Goal: Navigation & Orientation: Find specific page/section

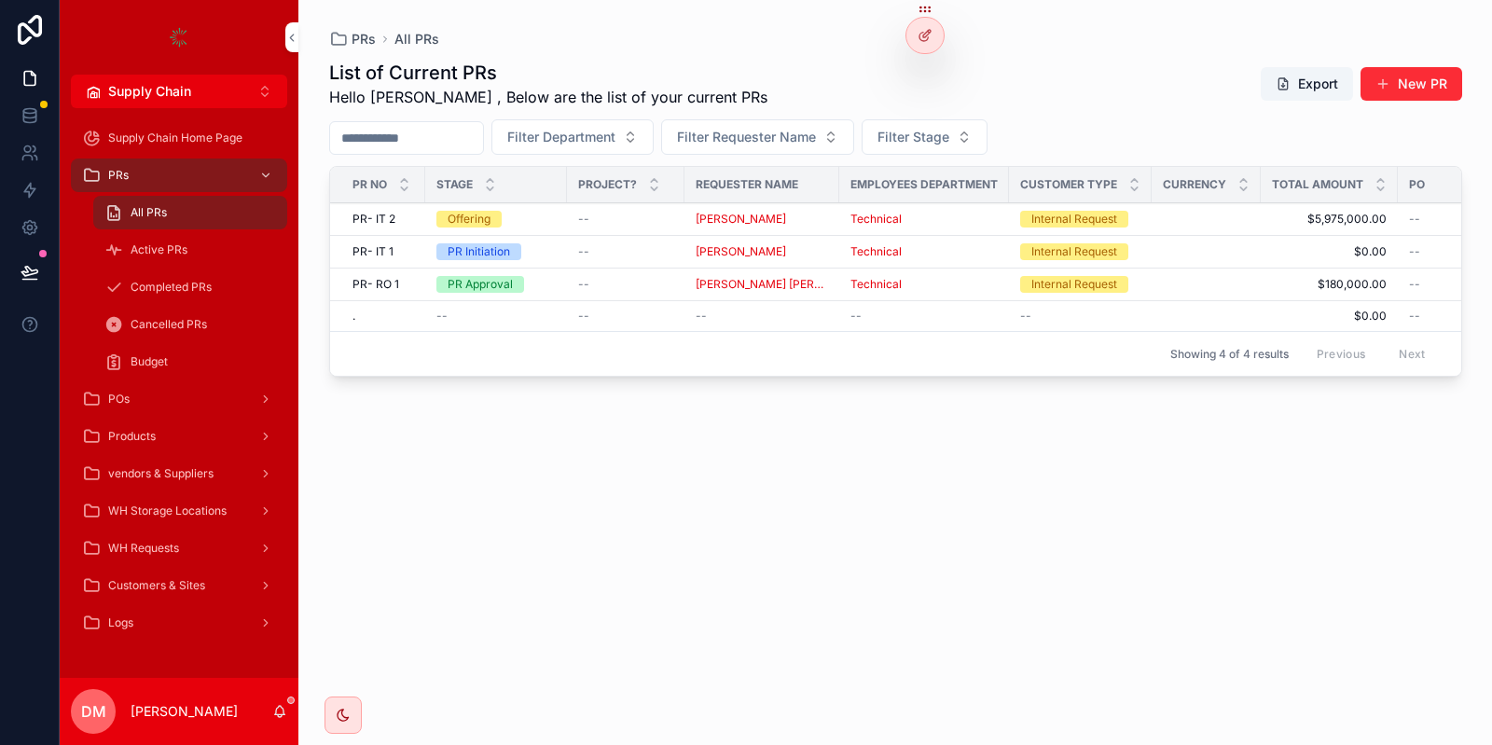
click at [236, 255] on div "Active PRs" at bounding box center [190, 250] width 172 height 30
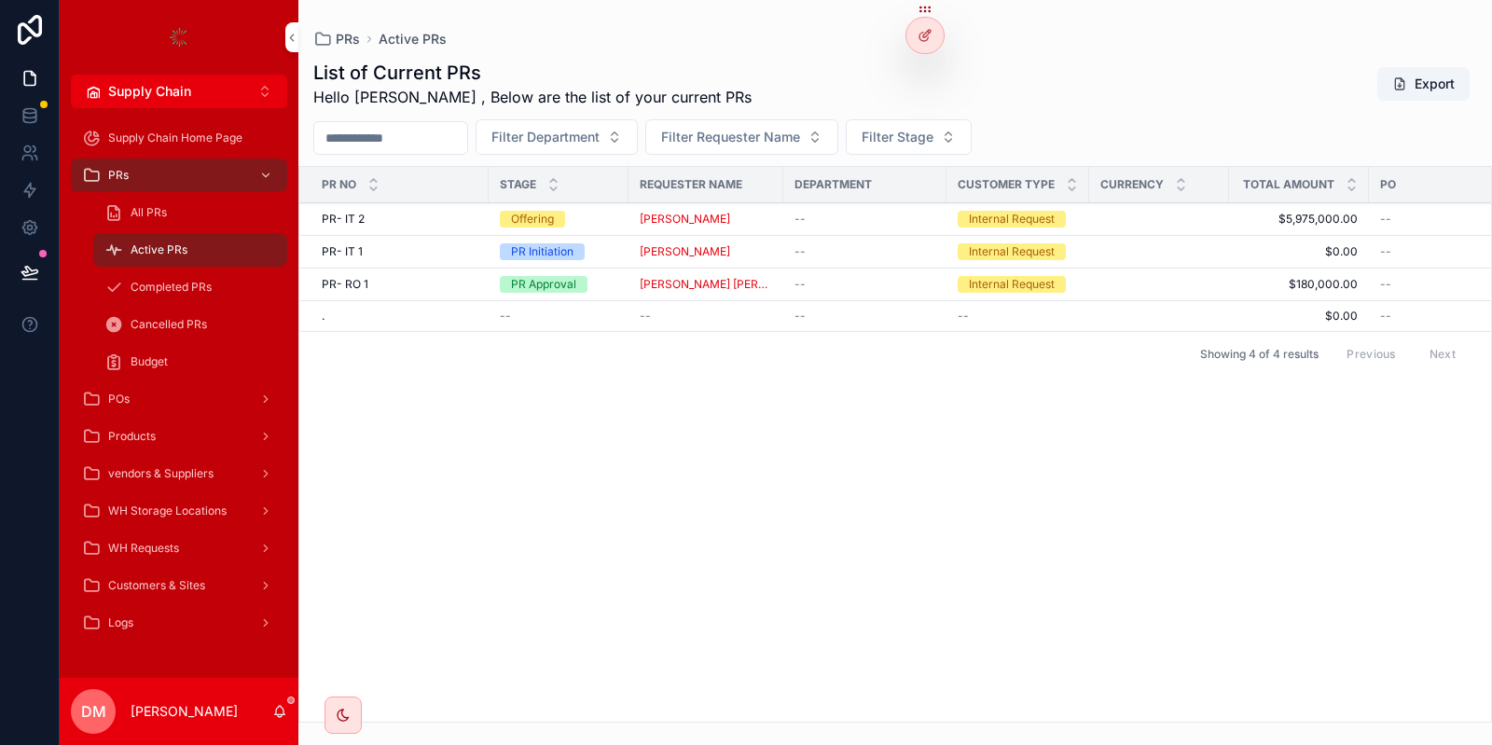
click at [168, 334] on div "Cancelled PRs" at bounding box center [190, 325] width 172 height 30
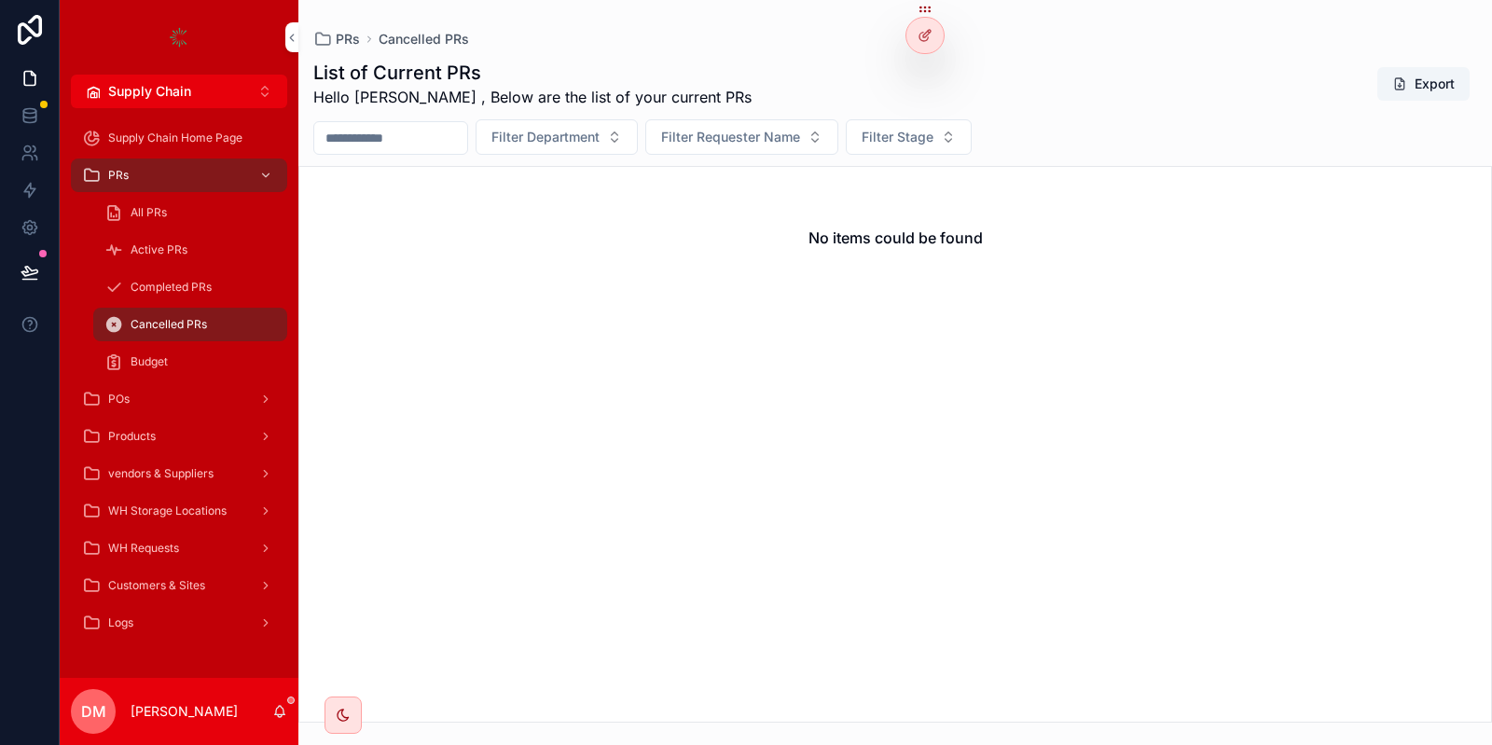
click at [169, 364] on div "Budget" at bounding box center [190, 362] width 172 height 30
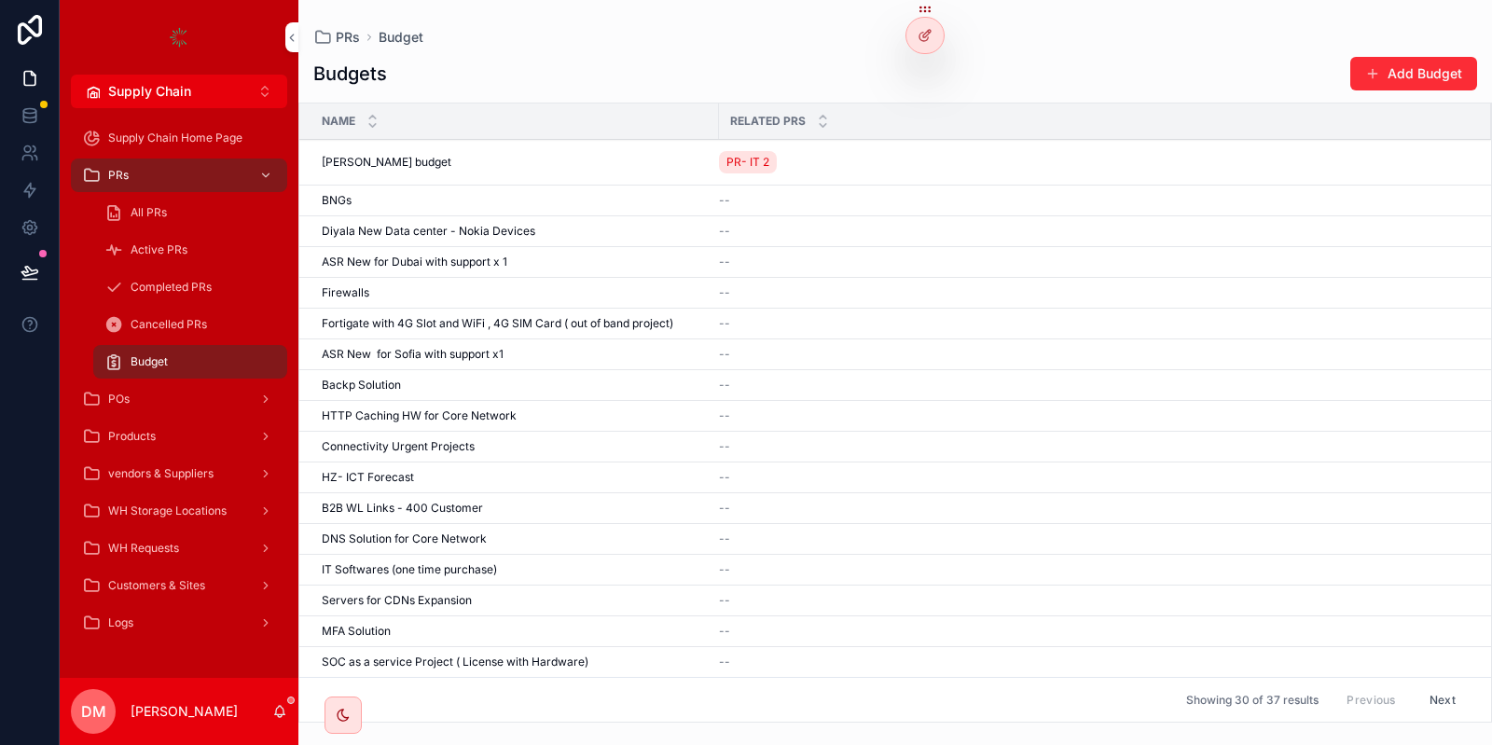
click at [205, 417] on div "POs" at bounding box center [179, 398] width 239 height 37
click at [187, 410] on div "POs" at bounding box center [179, 399] width 194 height 30
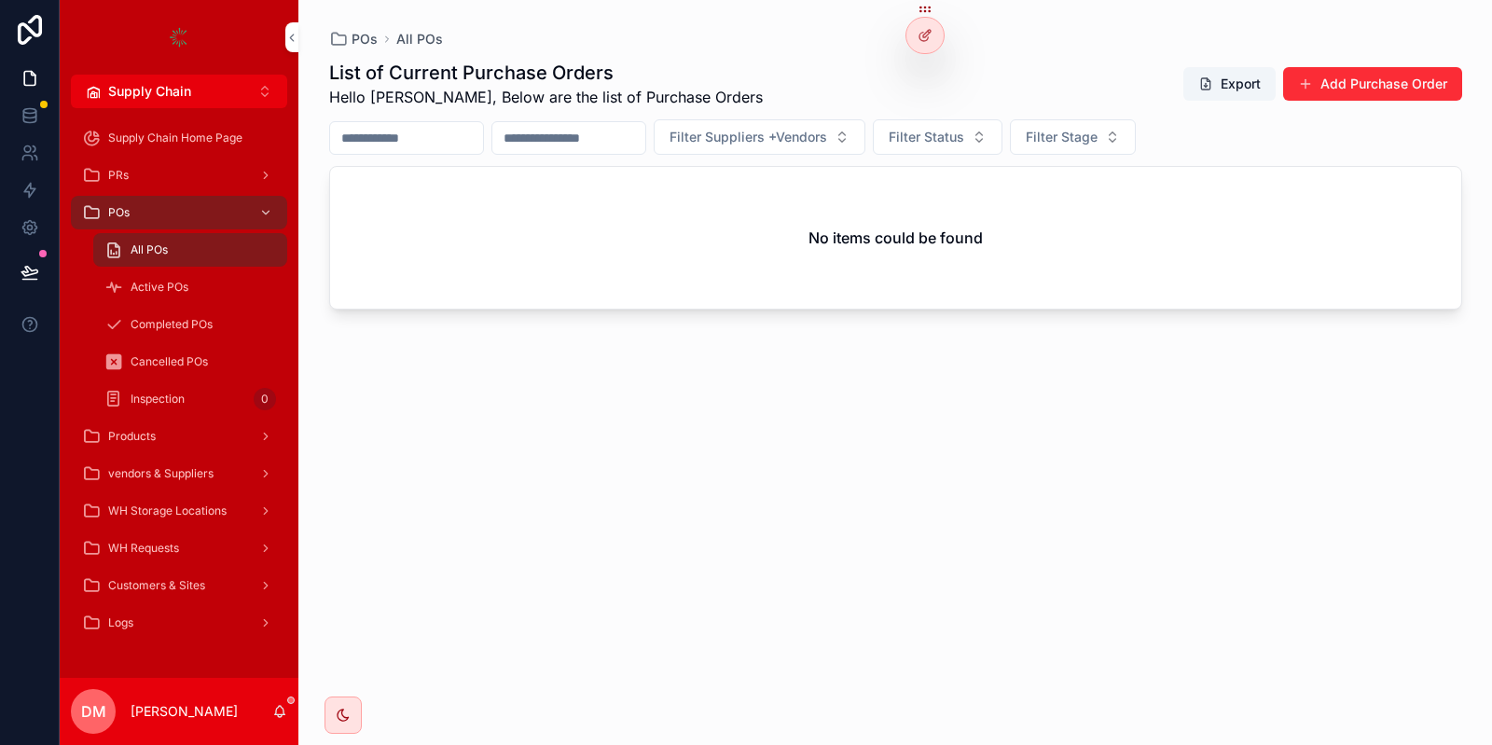
click at [188, 481] on span "vendors & Suppliers" at bounding box center [160, 473] width 105 height 15
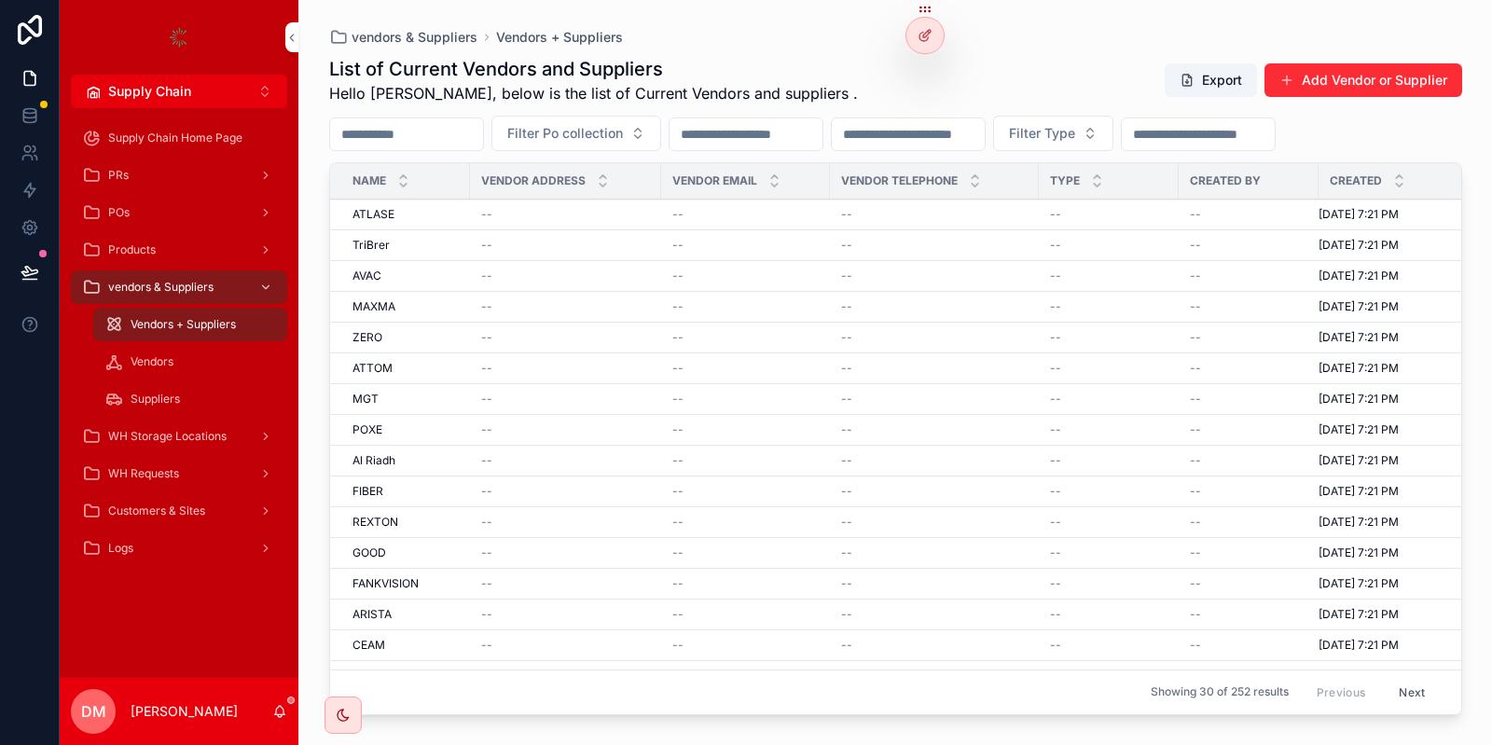
click at [191, 469] on div "WH Requests" at bounding box center [179, 474] width 194 height 30
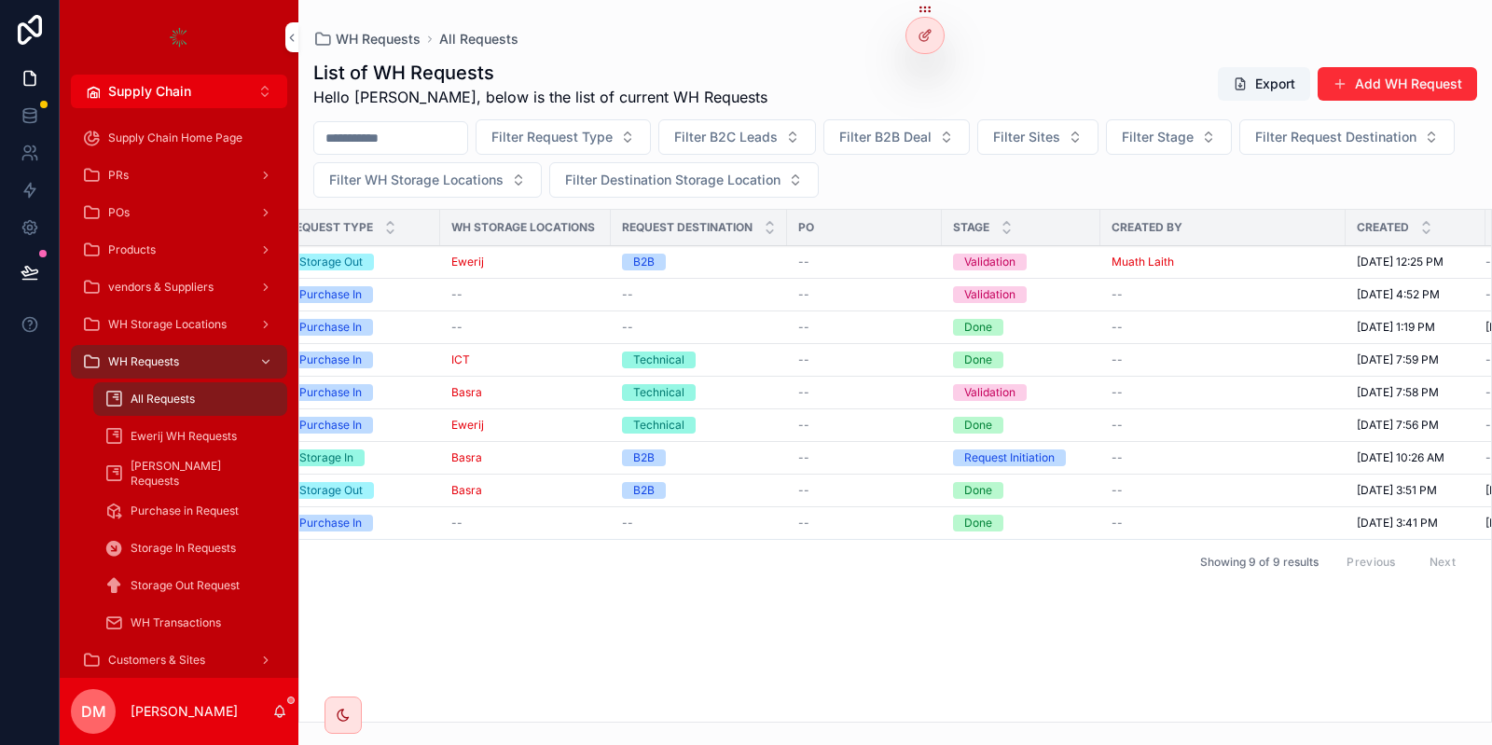
scroll to position [0, 402]
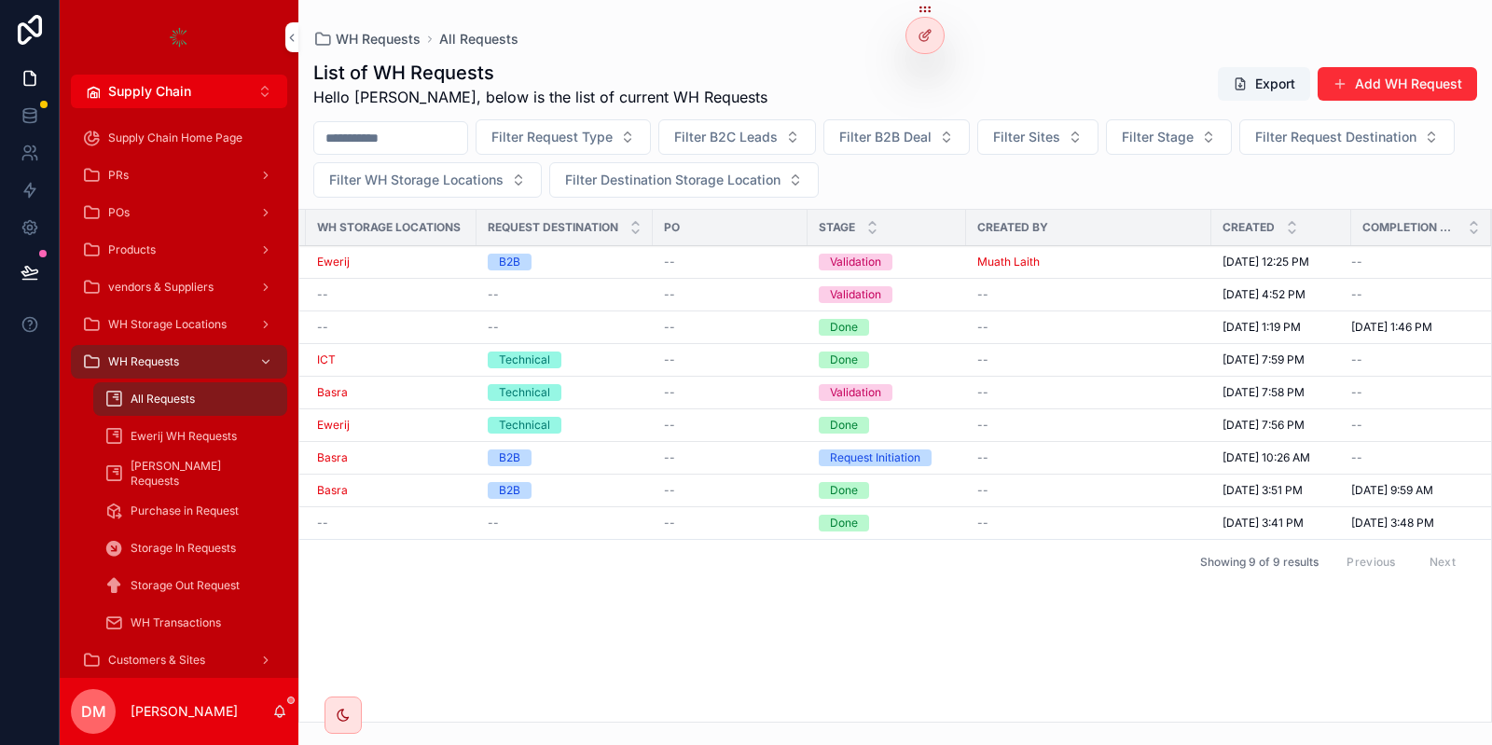
click at [996, 562] on div "Showing 9 of 9 results Previous Next" at bounding box center [895, 561] width 1192 height 45
click at [237, 427] on div "Ewerij WH Requests" at bounding box center [190, 436] width 172 height 30
